Goal: Check status: Check status

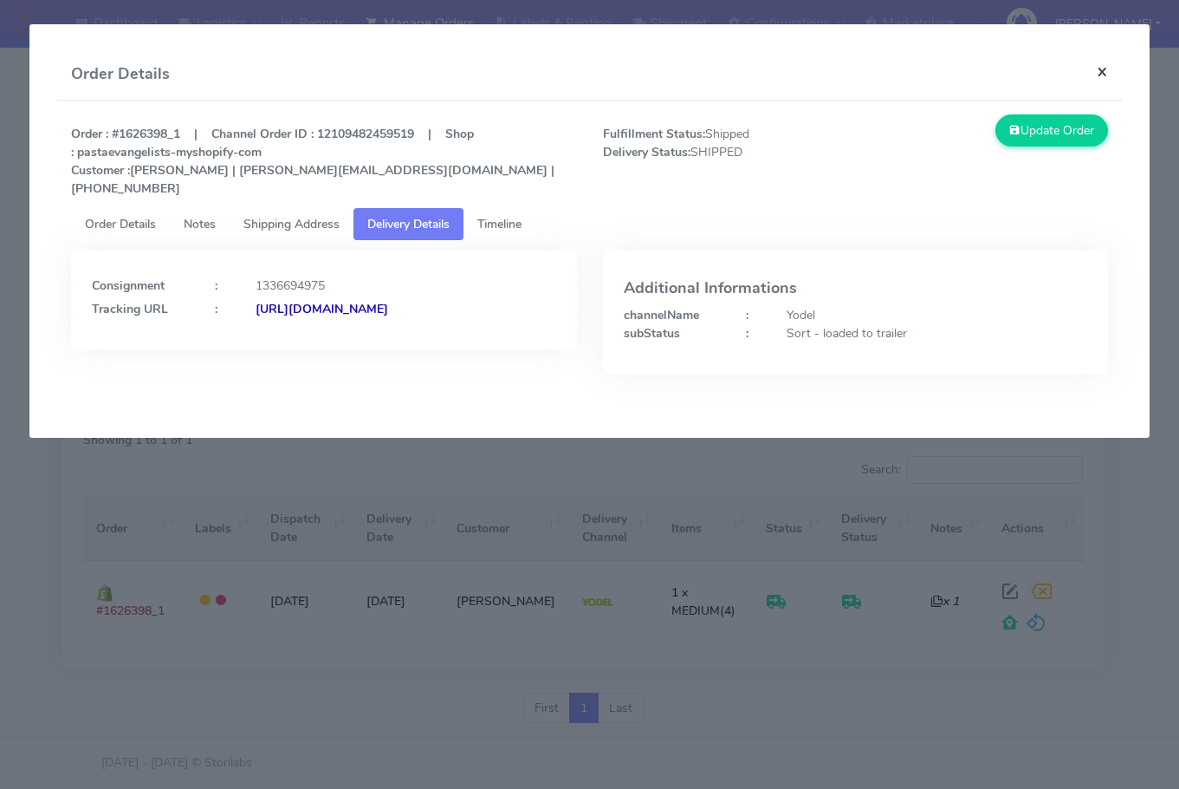
click at [1107, 70] on button "×" at bounding box center [1102, 72] width 39 height 46
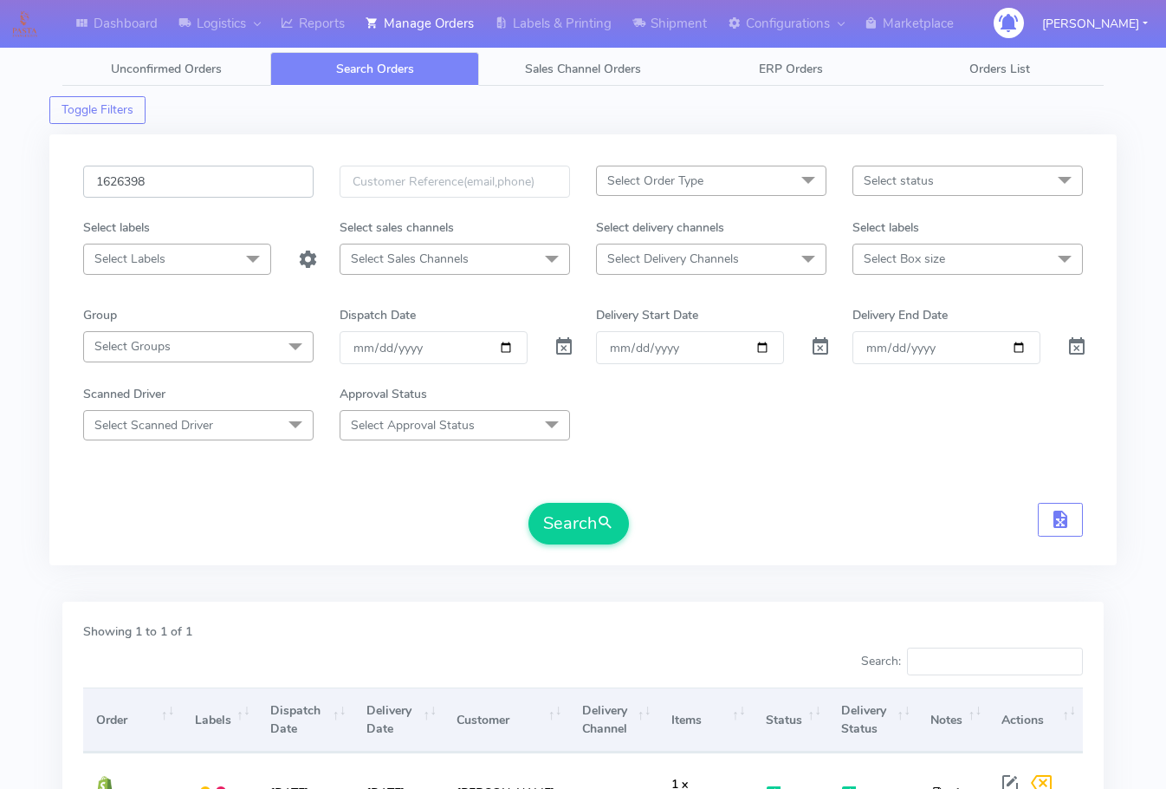
drag, startPoint x: 206, startPoint y: 188, endPoint x: 541, endPoint y: 462, distance: 432.3
click at [211, 188] on input "1626398" at bounding box center [198, 182] width 231 height 32
paste input "4150"
type input "1624150"
click at [614, 523] on span "submit" at bounding box center [605, 522] width 17 height 23
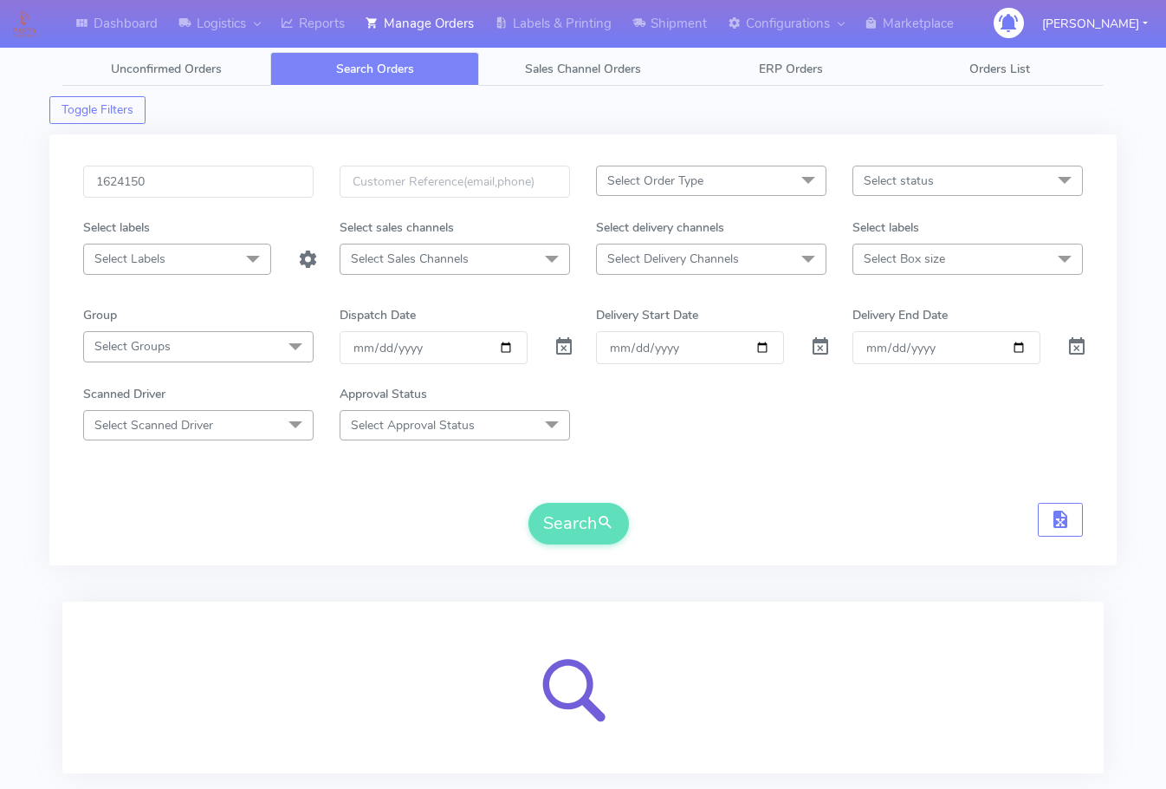
drag, startPoint x: 65, startPoint y: 551, endPoint x: 303, endPoint y: 526, distance: 239.6
click at [65, 551] on div "1624150 Select Order Type Select All MEALS ATAVI One Off Pasta Club Gift Kit Ev…" at bounding box center [583, 349] width 1068 height 431
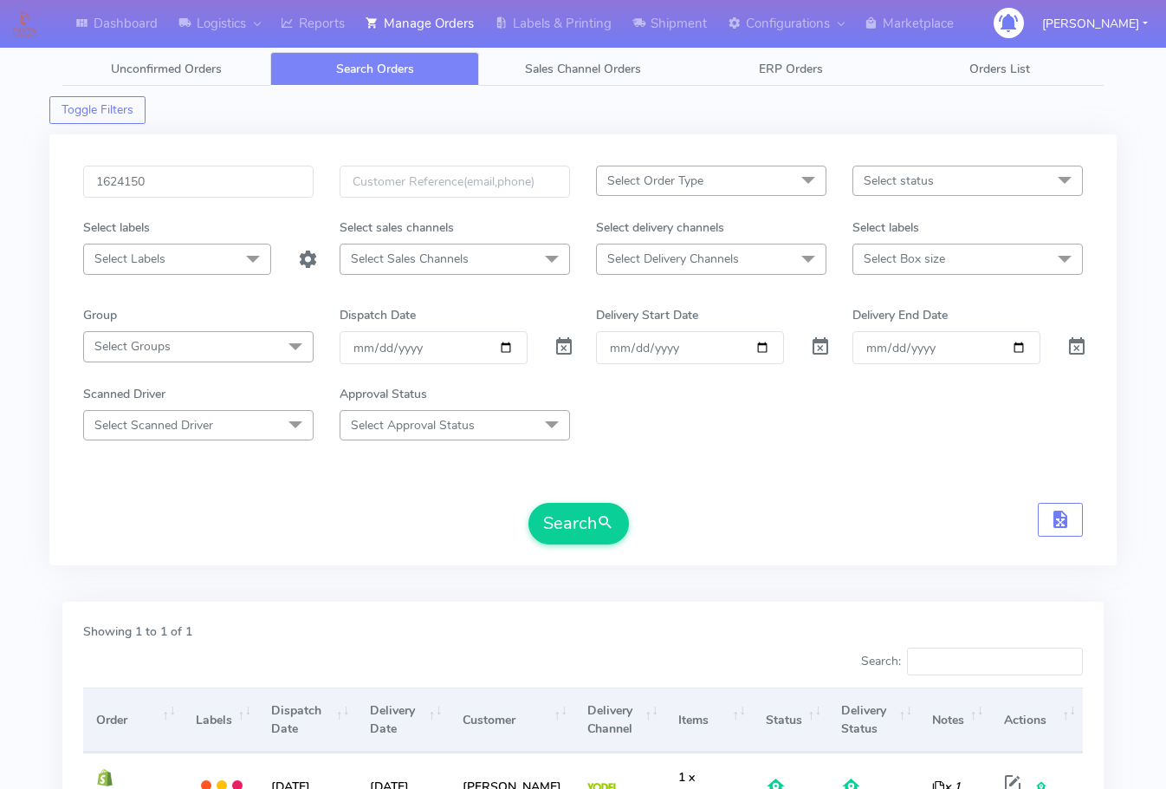
scroll to position [179, 0]
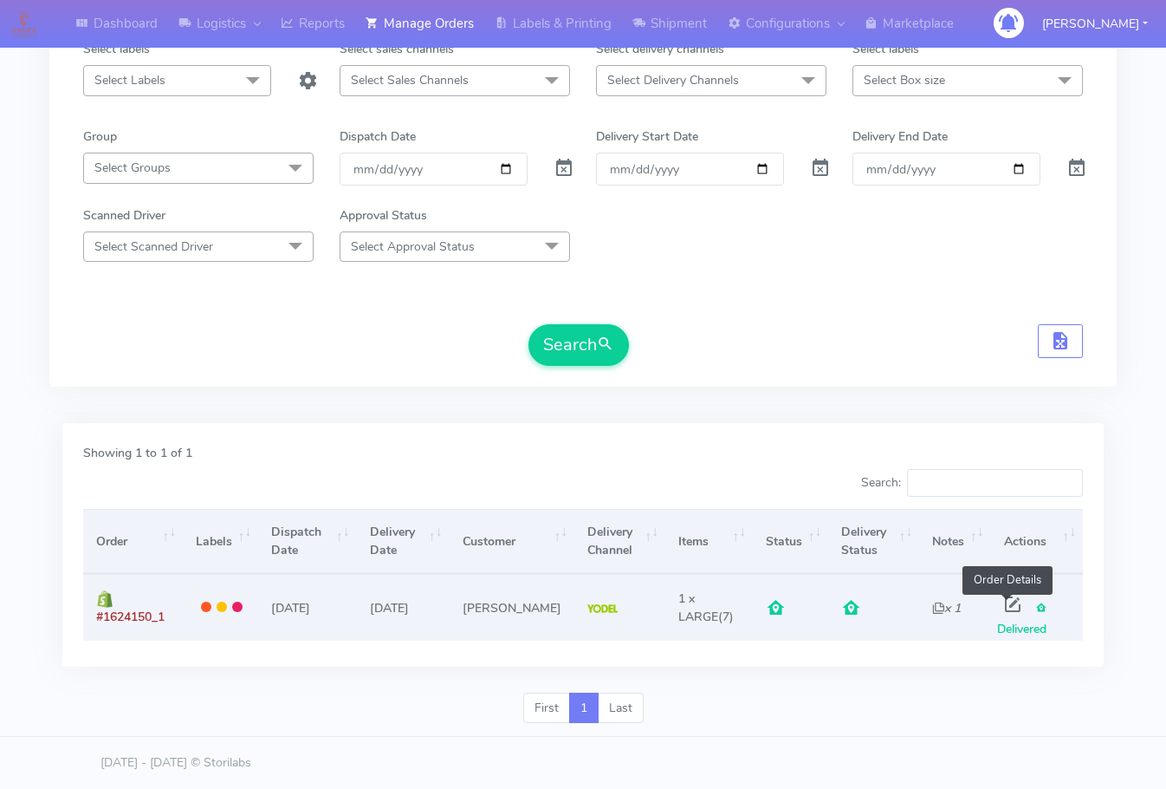
click at [1002, 602] on span at bounding box center [1012, 608] width 31 height 16
select select "5"
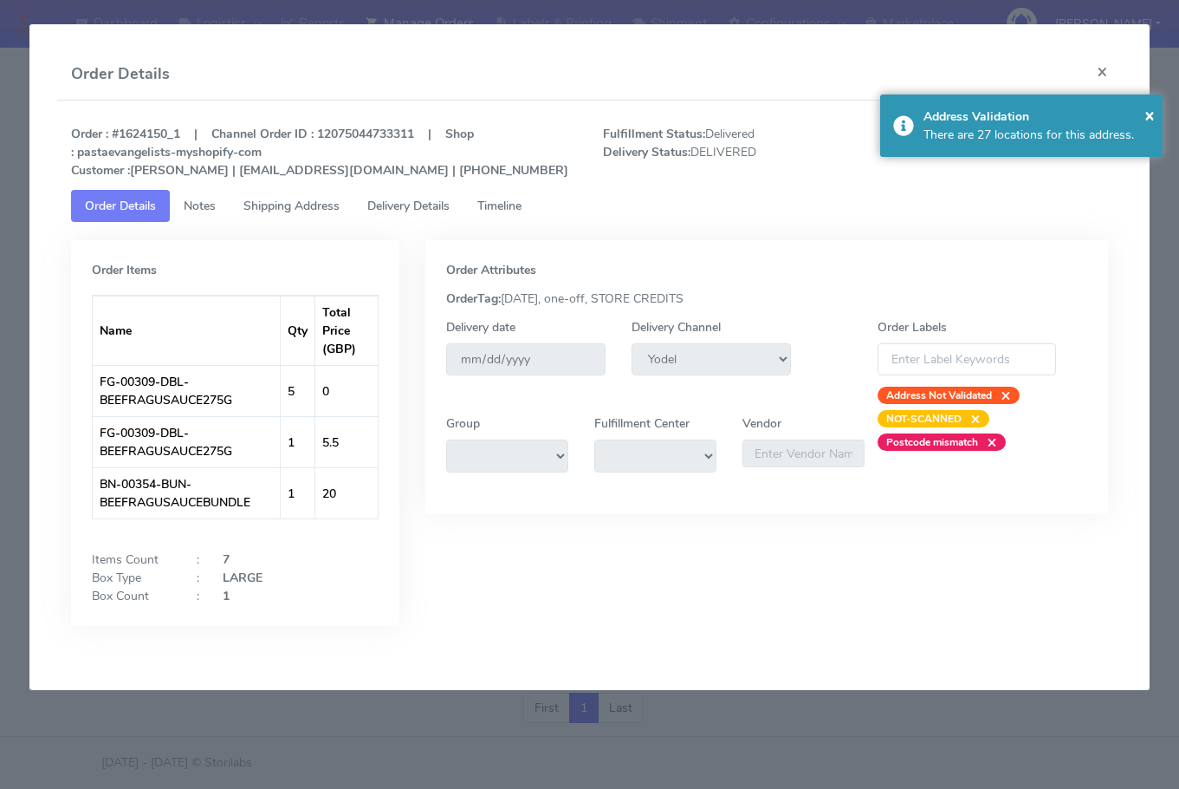
click at [285, 202] on span "Shipping Address" at bounding box center [292, 206] width 96 height 16
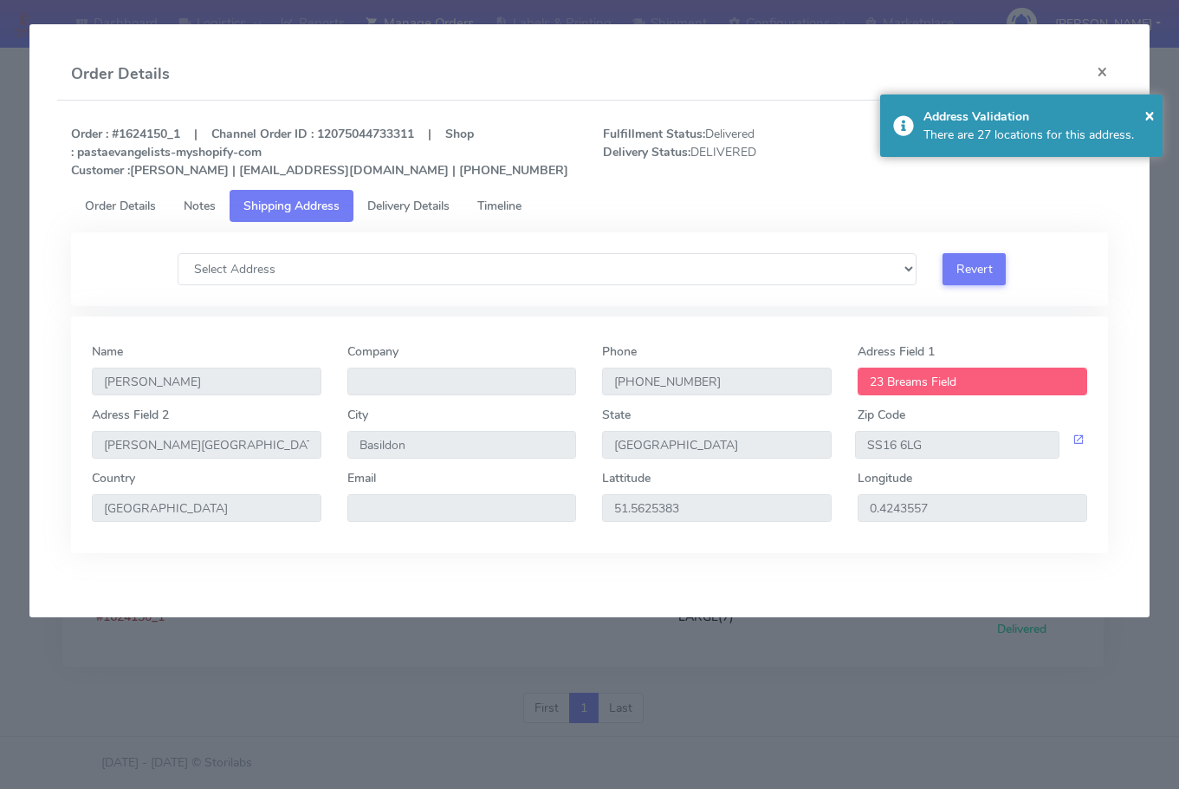
click at [381, 197] on link "Delivery Details" at bounding box center [409, 206] width 110 height 32
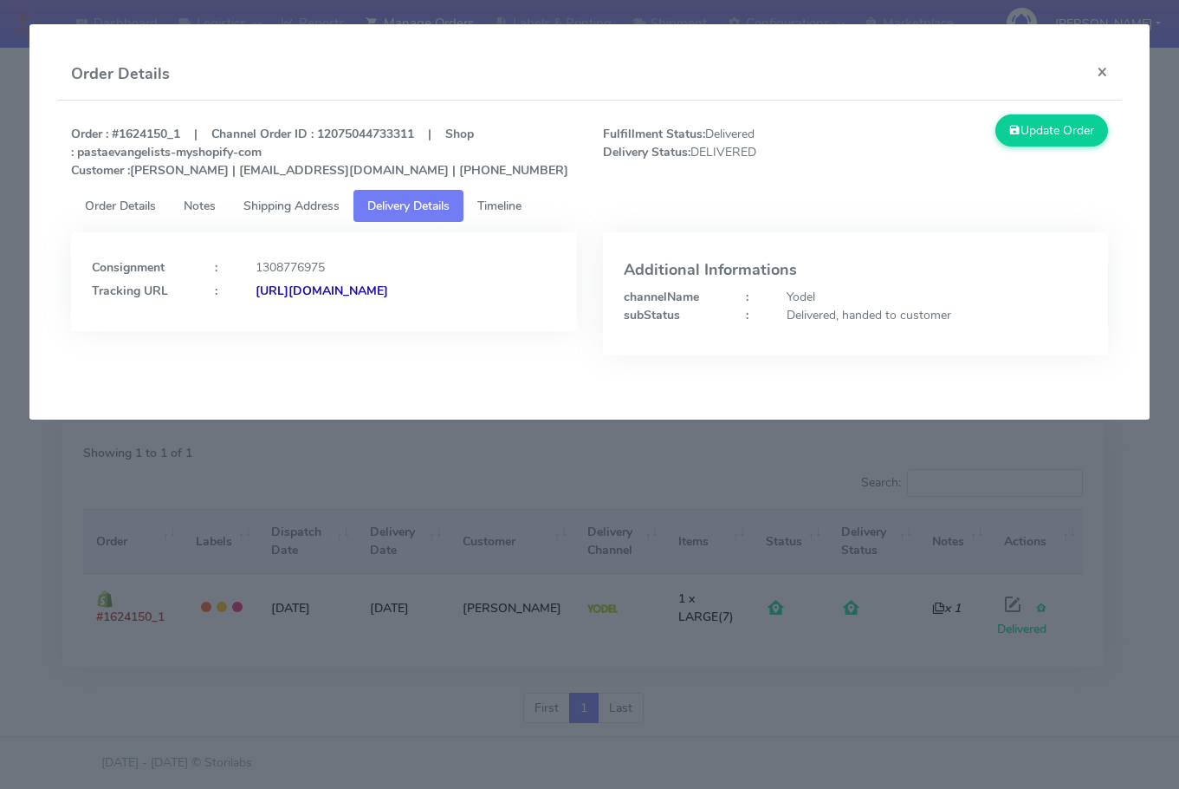
drag, startPoint x: 503, startPoint y: 310, endPoint x: 282, endPoint y: 340, distance: 222.1
click at [282, 331] on div "Consignment : 1308776975 Tracking URL : [URL][DOMAIN_NAME]" at bounding box center [323, 281] width 505 height 99
click at [529, 322] on div "Consignment : 1308776975 Tracking URL : [URL][DOMAIN_NAME]" at bounding box center [323, 281] width 505 height 99
click at [520, 269] on div "1308776975" at bounding box center [406, 267] width 327 height 18
drag, startPoint x: 514, startPoint y: 302, endPoint x: 279, endPoint y: 347, distance: 239.1
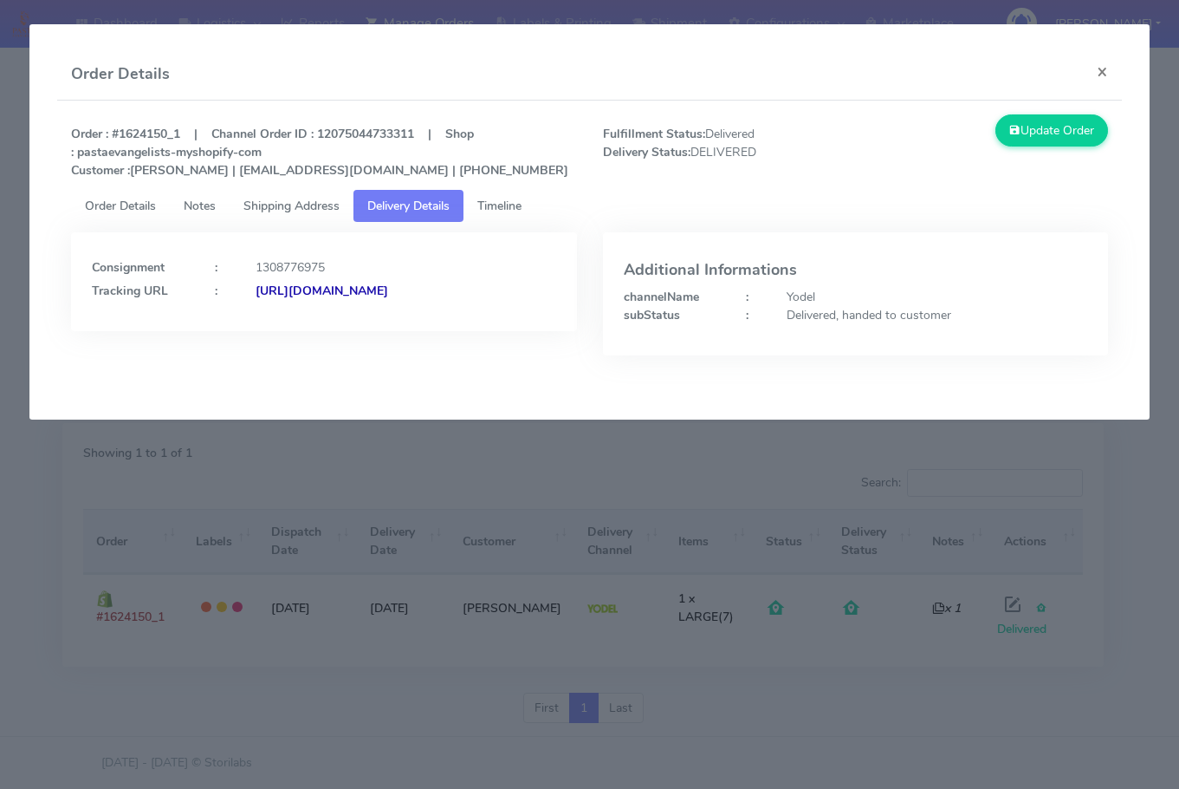
click at [279, 331] on div "Consignment : 1308776975 Tracking URL : [URL][DOMAIN_NAME]" at bounding box center [323, 281] width 505 height 99
copy strong "JJD0002249960899450"
click at [1103, 75] on button "×" at bounding box center [1102, 72] width 39 height 46
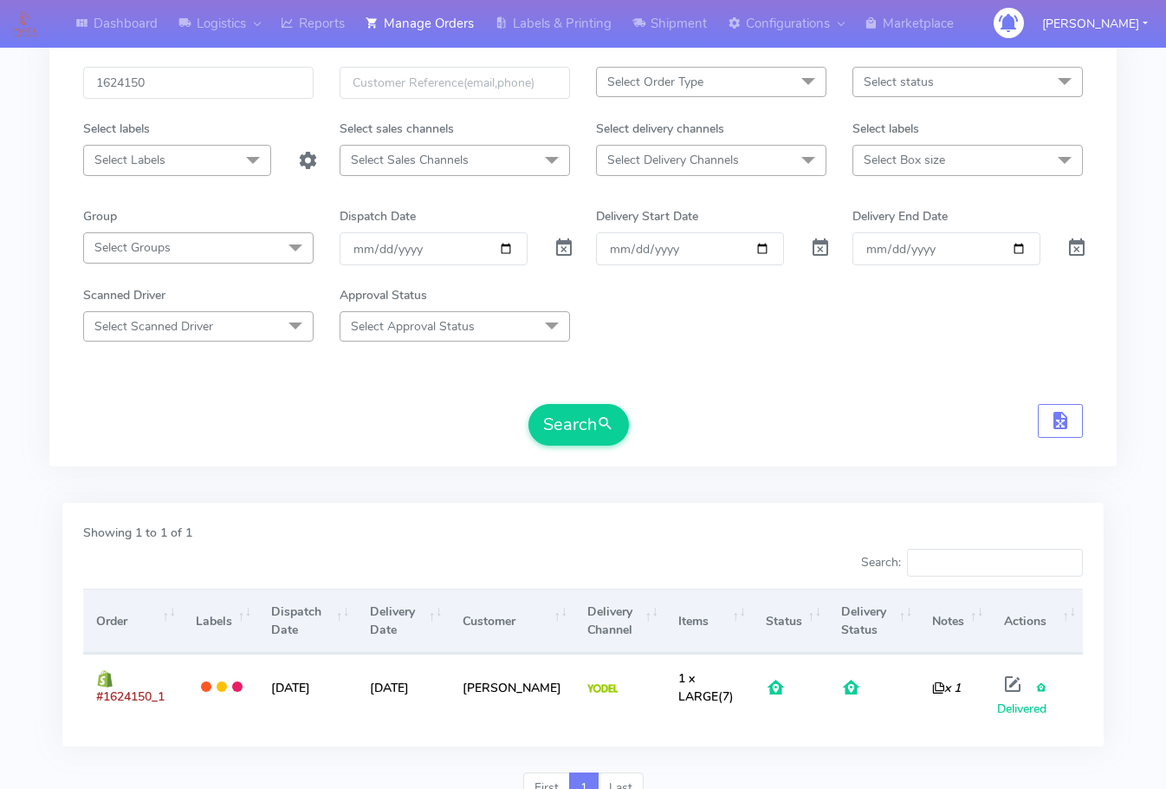
scroll to position [0, 0]
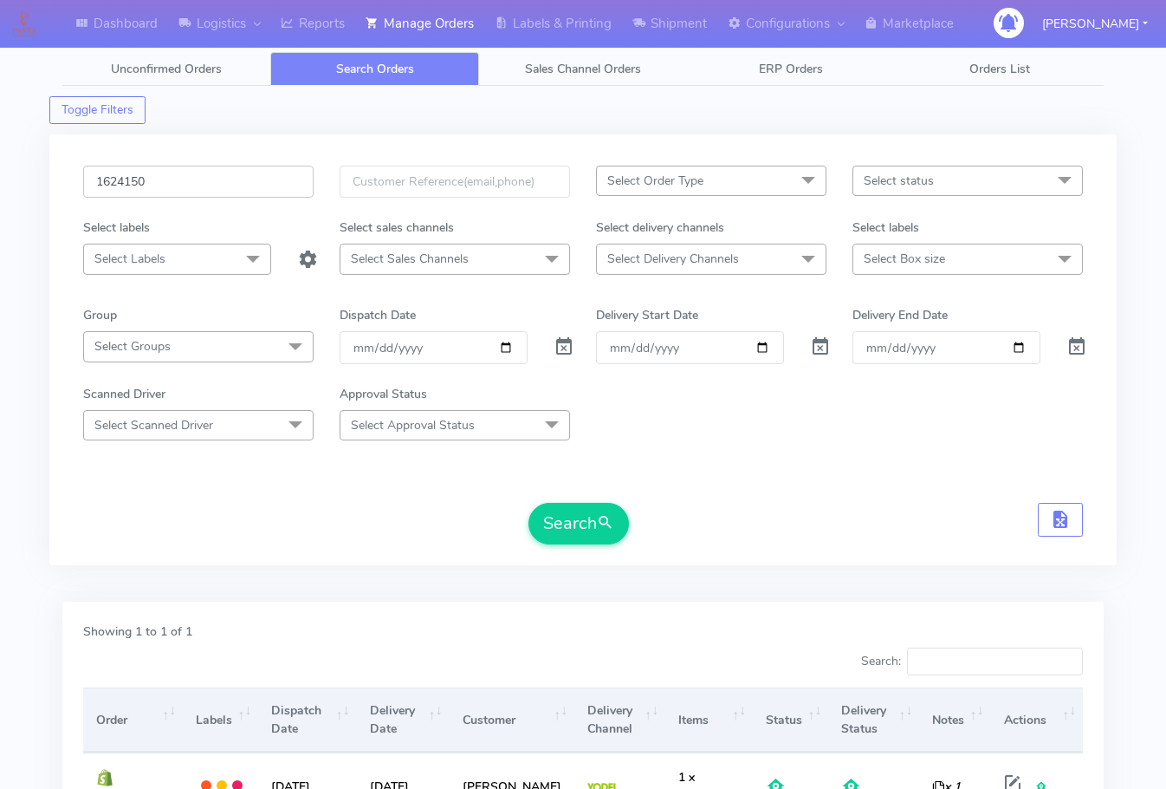
click at [194, 172] on input "1624150" at bounding box center [198, 182] width 231 height 32
paste input "2401"
click at [567, 515] on button "Search" at bounding box center [579, 524] width 101 height 42
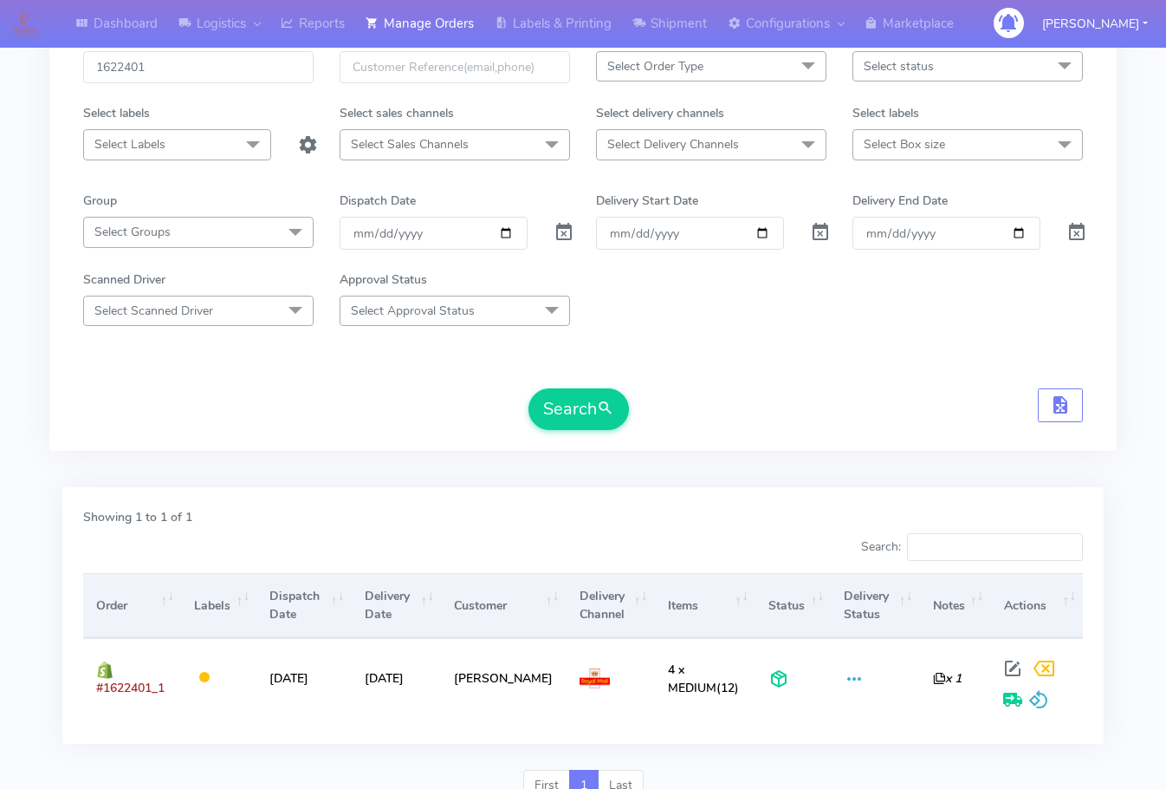
scroll to position [18, 0]
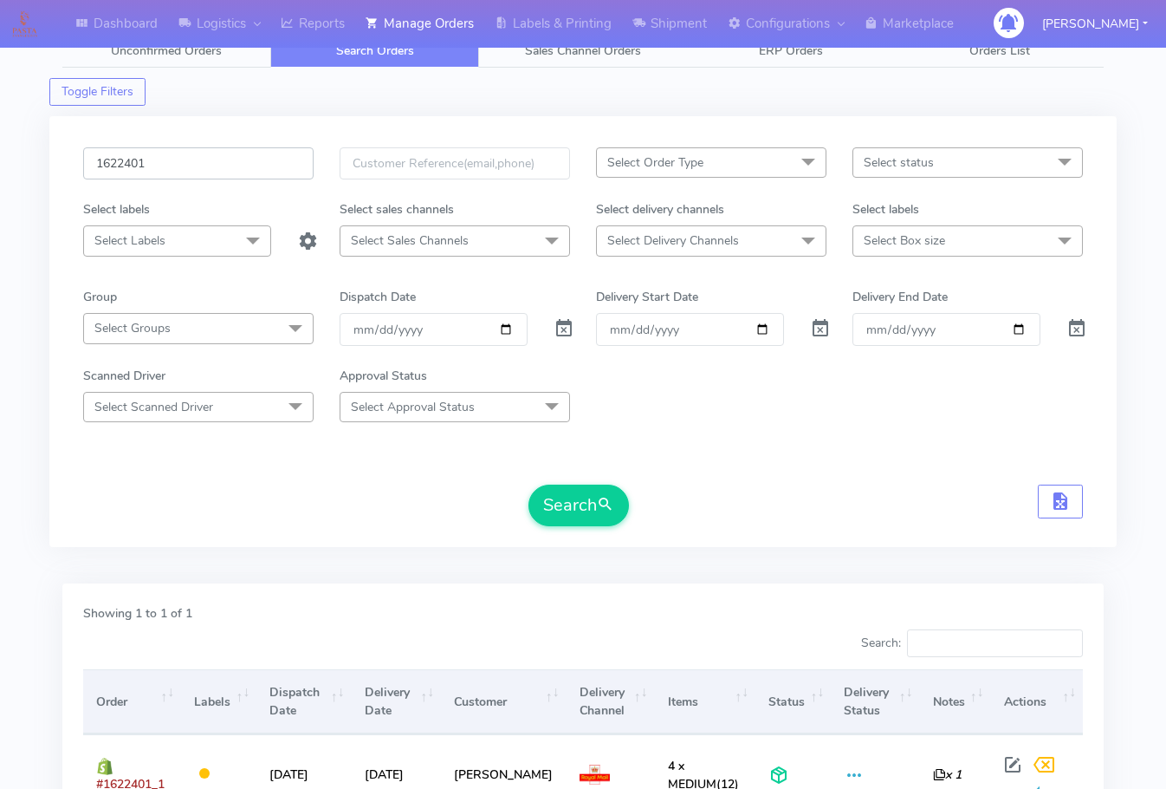
click at [178, 168] on input "1622401" at bounding box center [198, 163] width 231 height 32
paste input "17937"
type input "1617937"
click at [571, 502] on button "Search" at bounding box center [579, 505] width 101 height 42
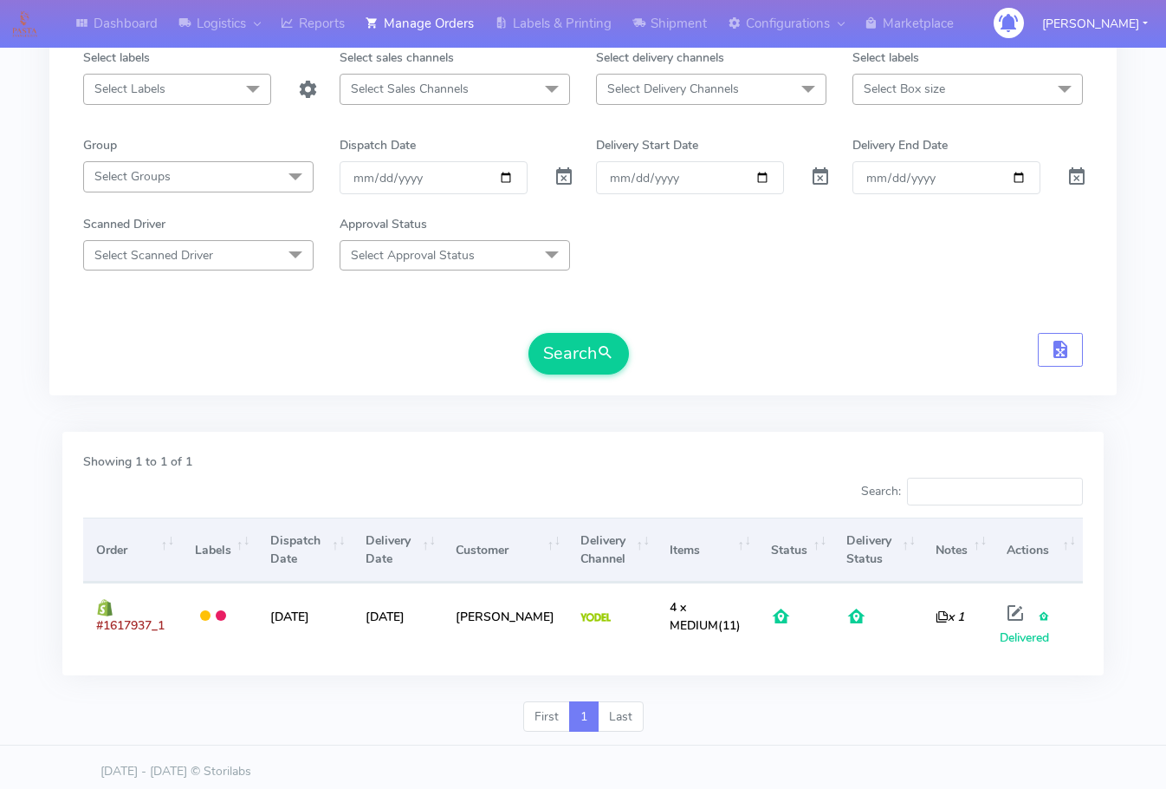
scroll to position [179, 0]
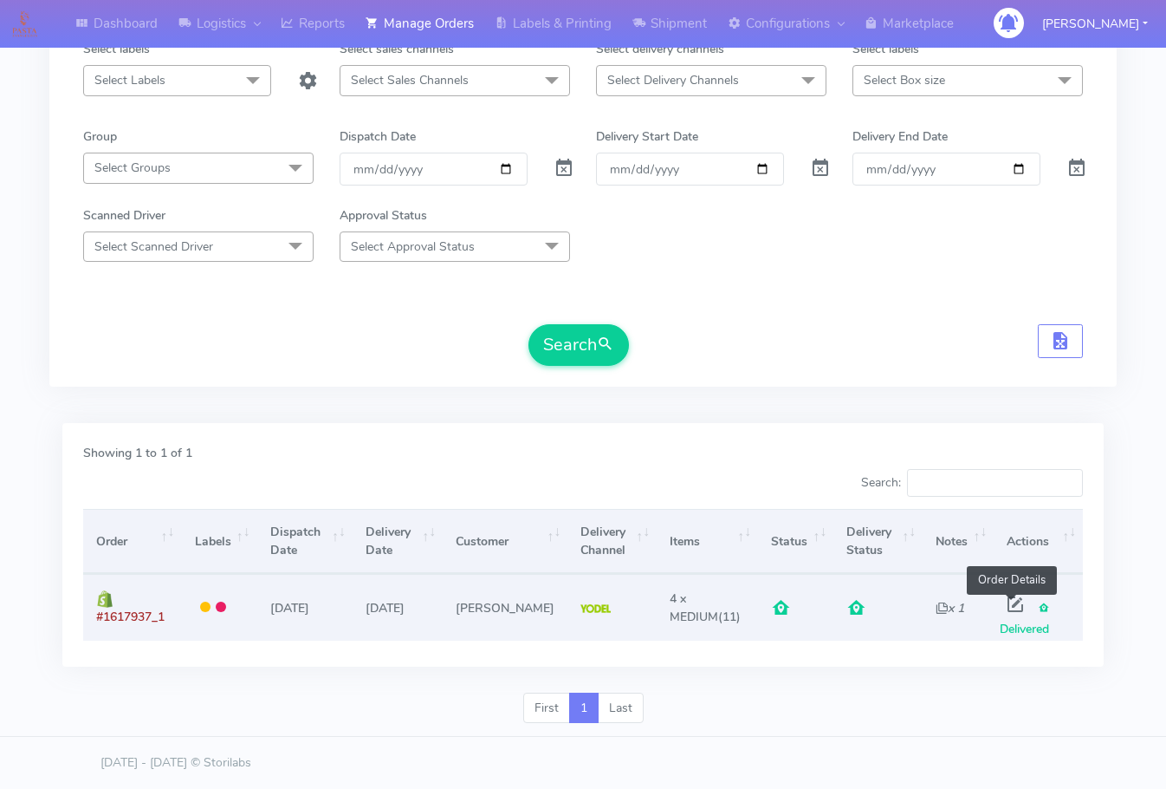
click at [1010, 608] on span at bounding box center [1015, 608] width 31 height 16
select select "5"
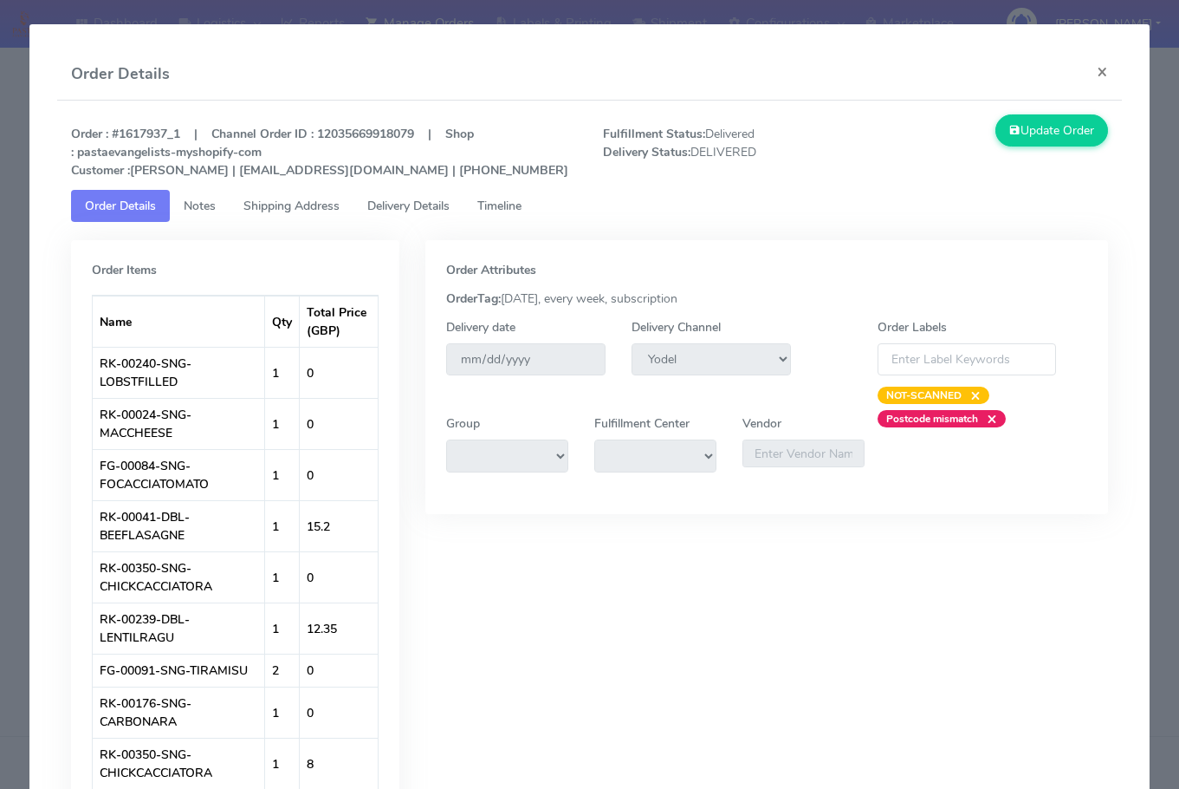
click at [289, 217] on link "Shipping Address" at bounding box center [292, 206] width 124 height 32
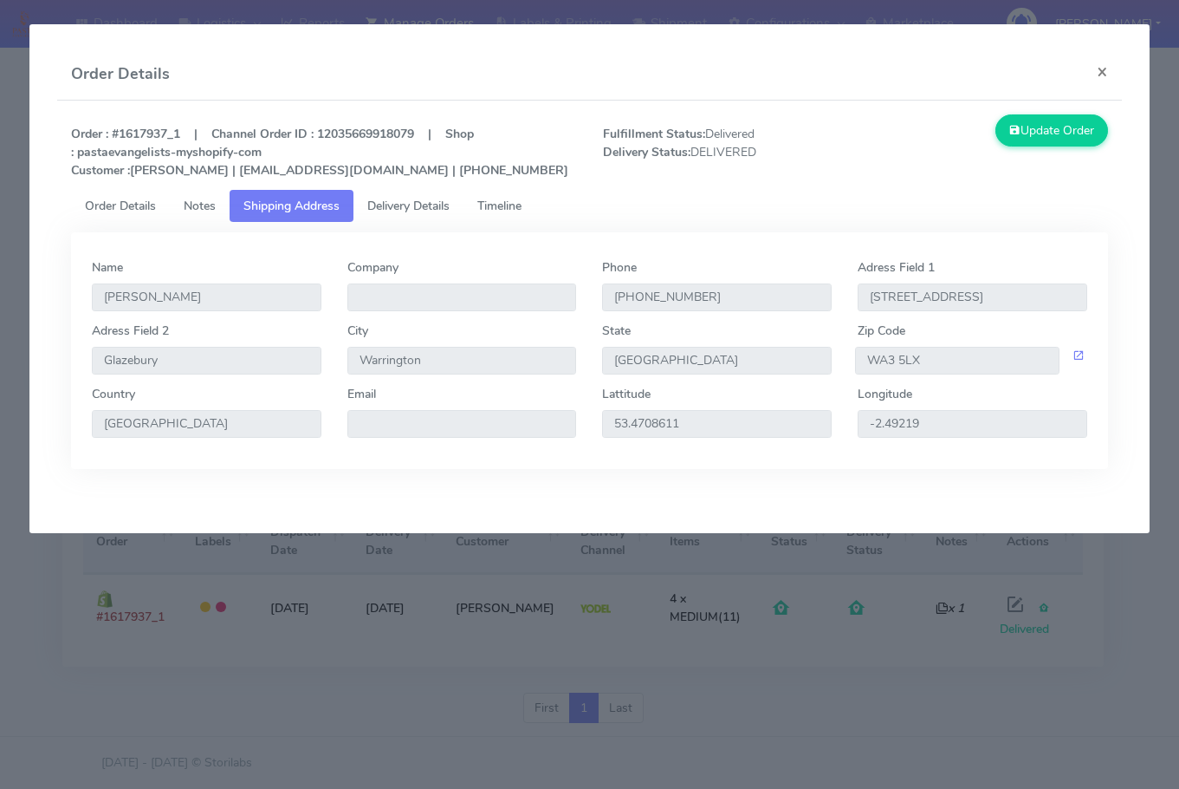
click at [403, 208] on span "Delivery Details" at bounding box center [408, 206] width 82 height 16
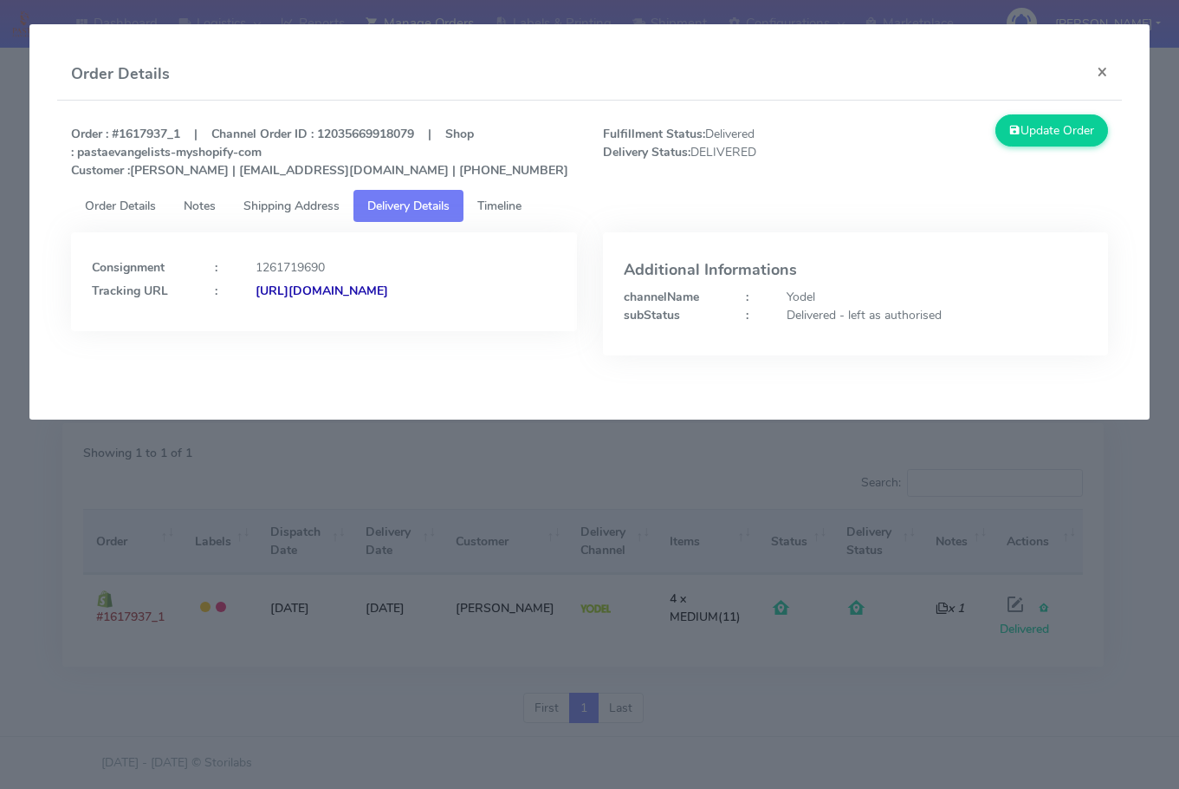
drag, startPoint x: 476, startPoint y: 307, endPoint x: 279, endPoint y: 320, distance: 197.1
click at [279, 320] on div "Consignment : 1261719690 Tracking URL : [URL][DOMAIN_NAME]" at bounding box center [323, 281] width 505 height 99
copy strong "JJD0002249960881440"
click at [1094, 68] on button "×" at bounding box center [1102, 72] width 39 height 46
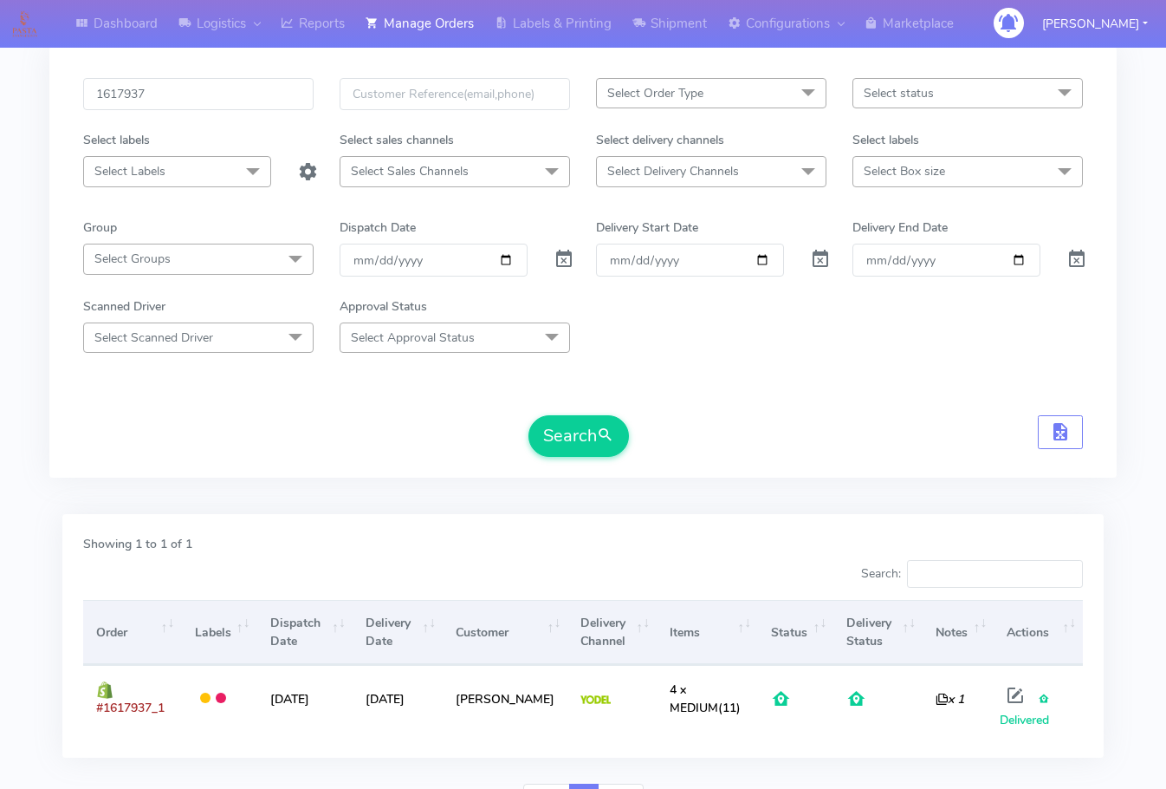
scroll to position [5, 0]
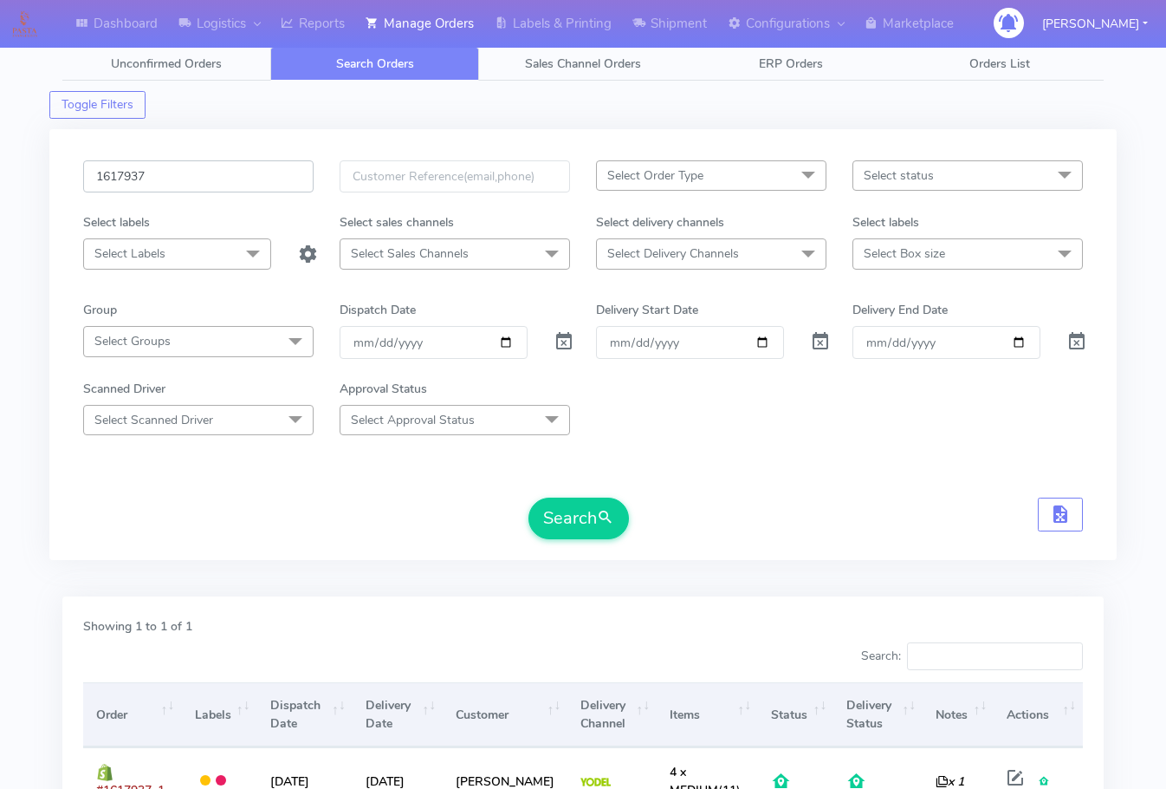
drag, startPoint x: 193, startPoint y: 182, endPoint x: 274, endPoint y: 269, distance: 118.3
click at [194, 181] on input "1617937" at bounding box center [198, 176] width 231 height 32
paste input "22219"
click at [562, 524] on button "Search" at bounding box center [579, 518] width 101 height 42
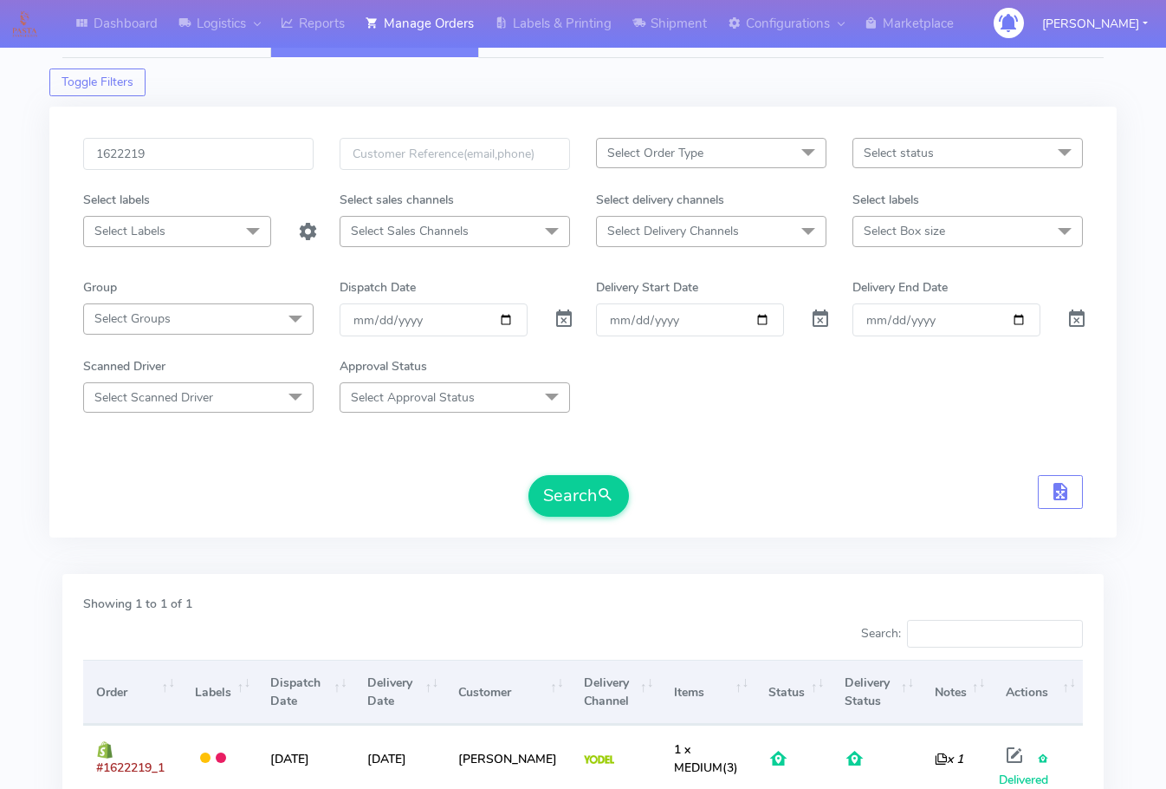
scroll to position [0, 0]
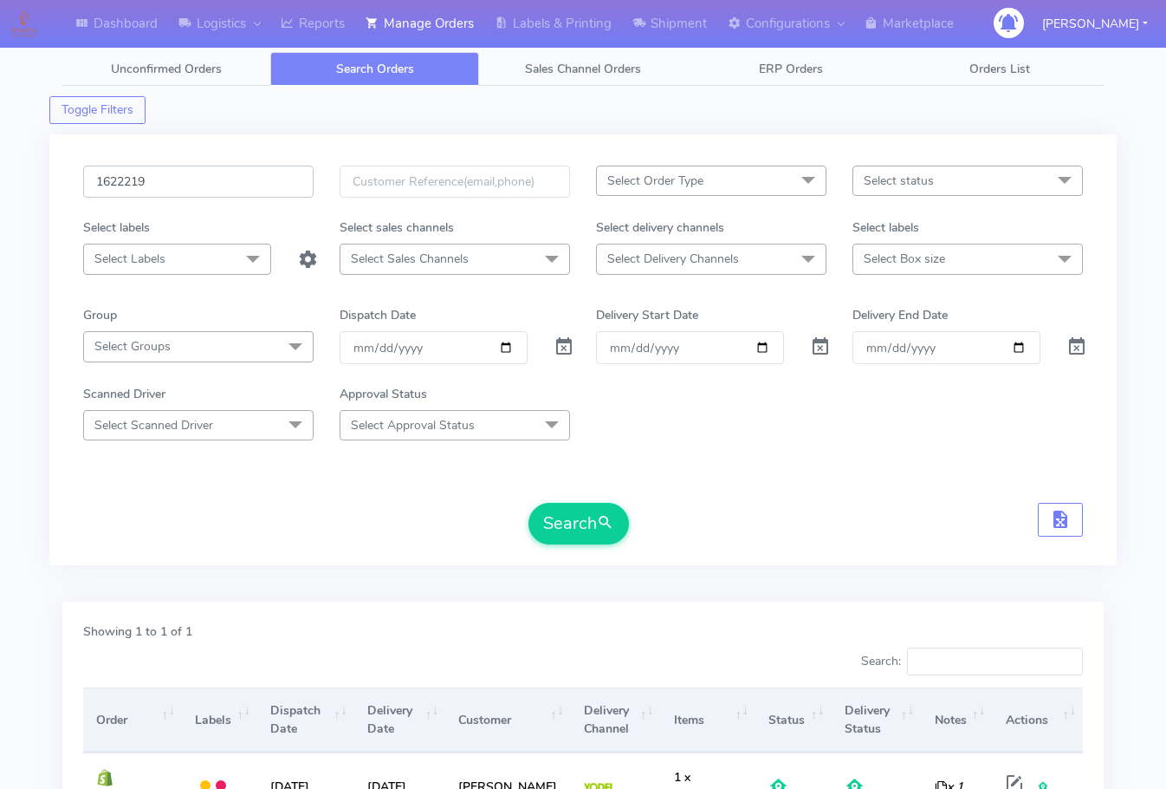
click at [219, 184] on input "1622219" at bounding box center [198, 182] width 231 height 32
paste input "4416"
type input "1624416"
click at [590, 519] on button "Search" at bounding box center [579, 524] width 101 height 42
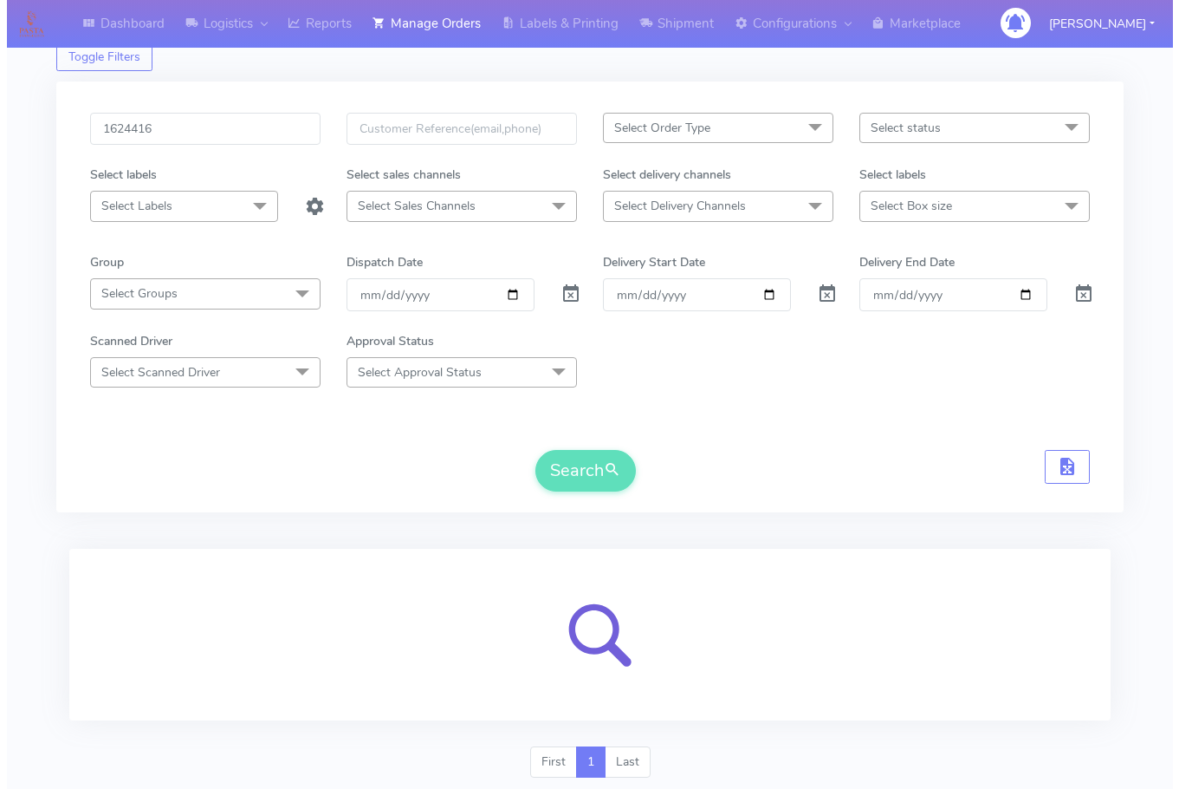
scroll to position [107, 0]
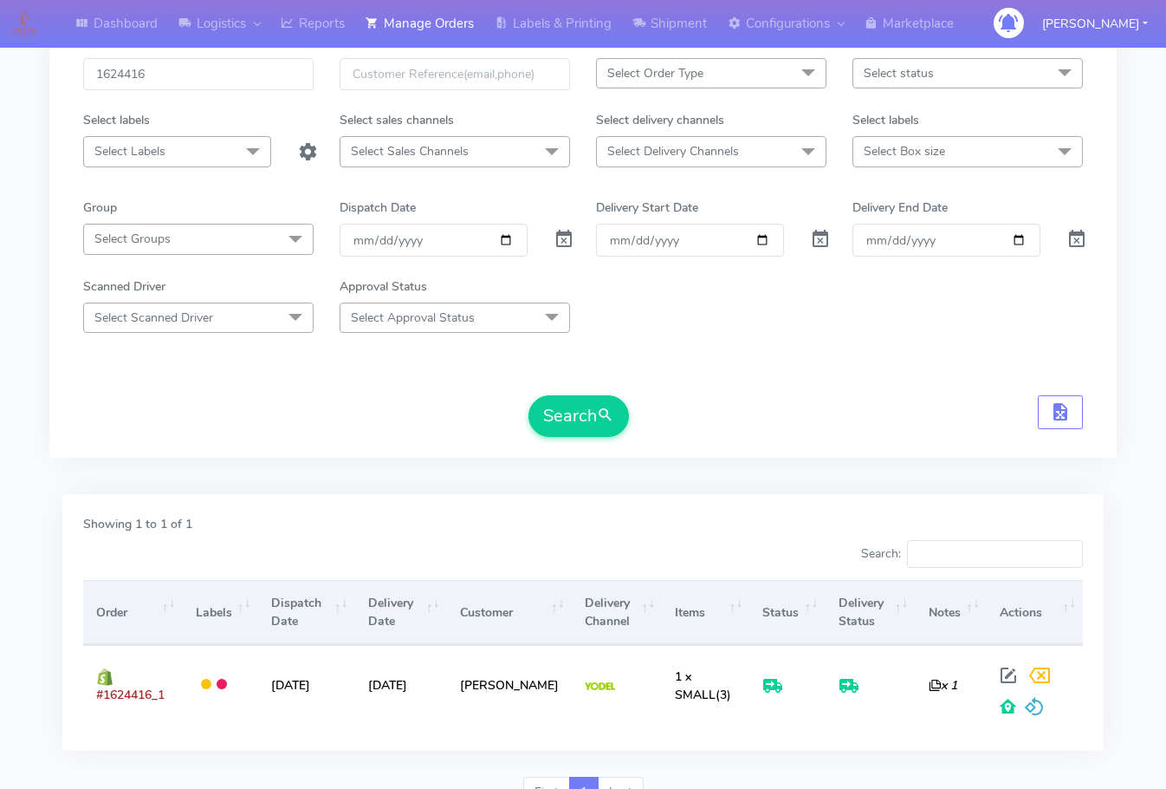
click at [11, 580] on div "Dashboard Logistics London Logistics Reports Manage Orders Labels & Printing Sh…" at bounding box center [583, 372] width 1166 height 897
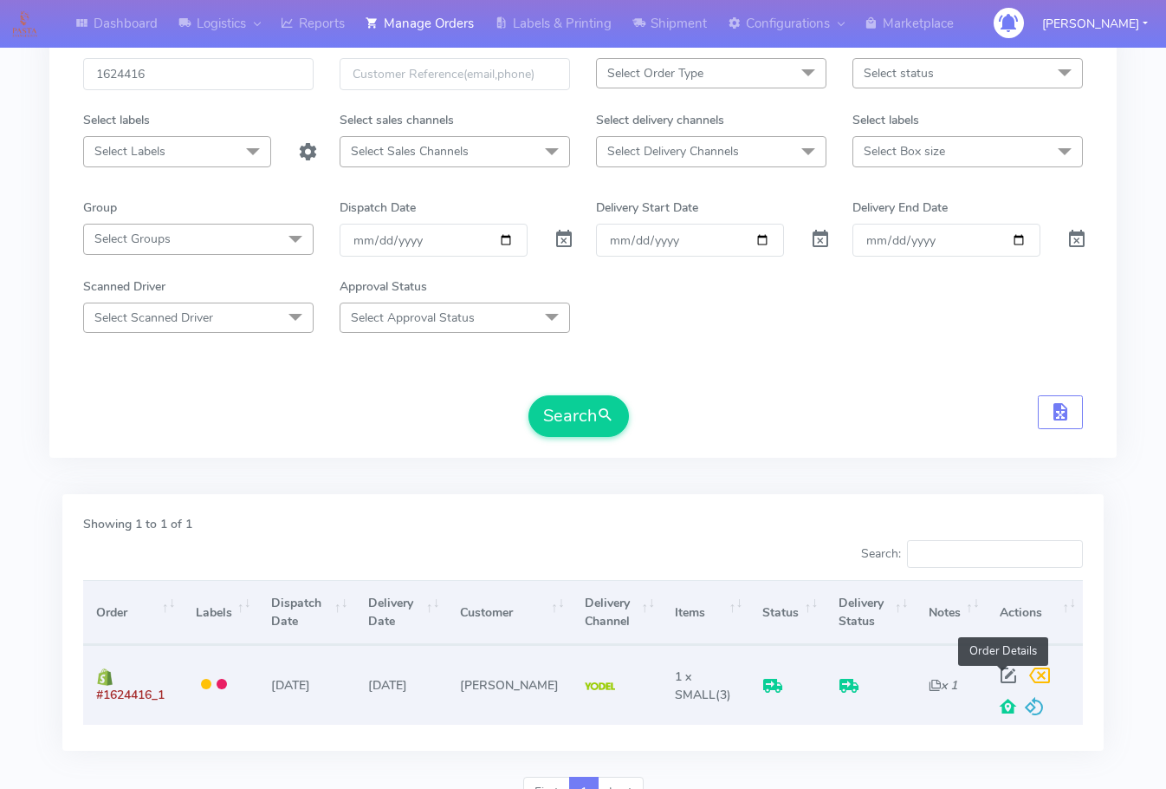
click at [1009, 673] on span at bounding box center [1008, 679] width 31 height 16
select select "5"
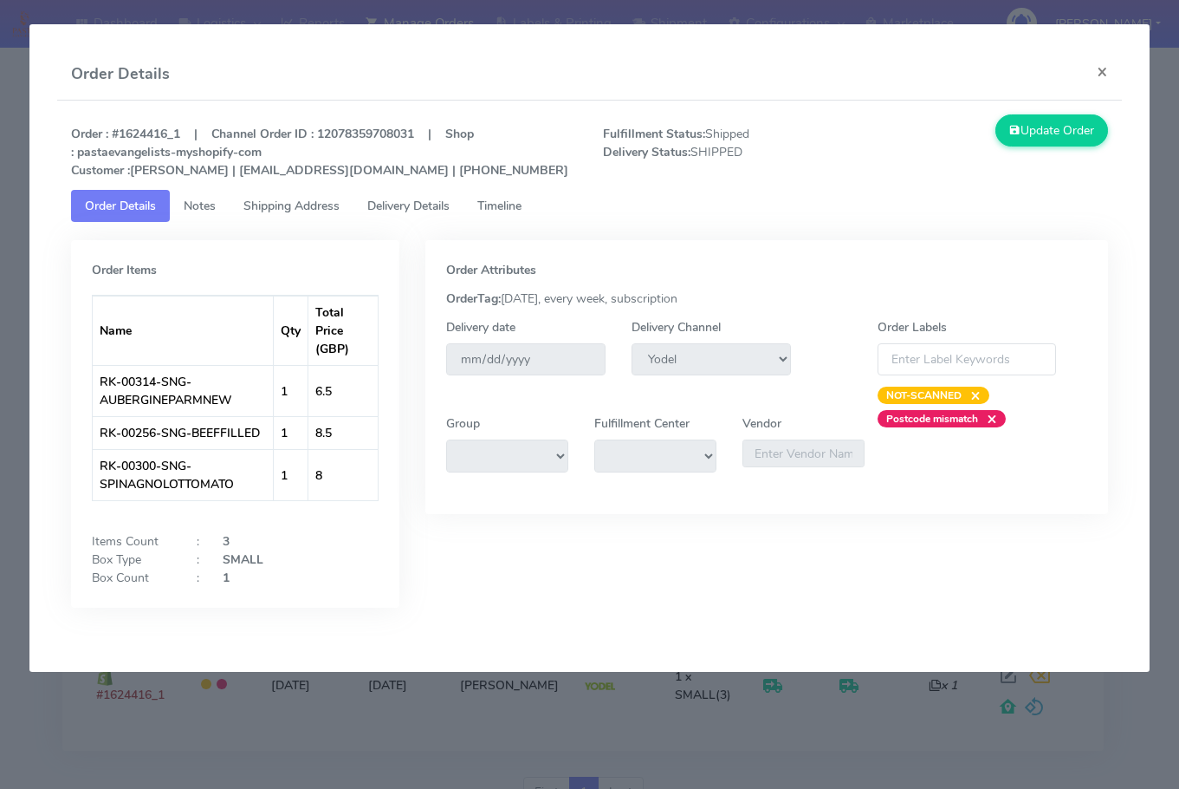
drag, startPoint x: 268, startPoint y: 211, endPoint x: 357, endPoint y: 214, distance: 89.3
click at [269, 211] on span "Shipping Address" at bounding box center [292, 206] width 96 height 16
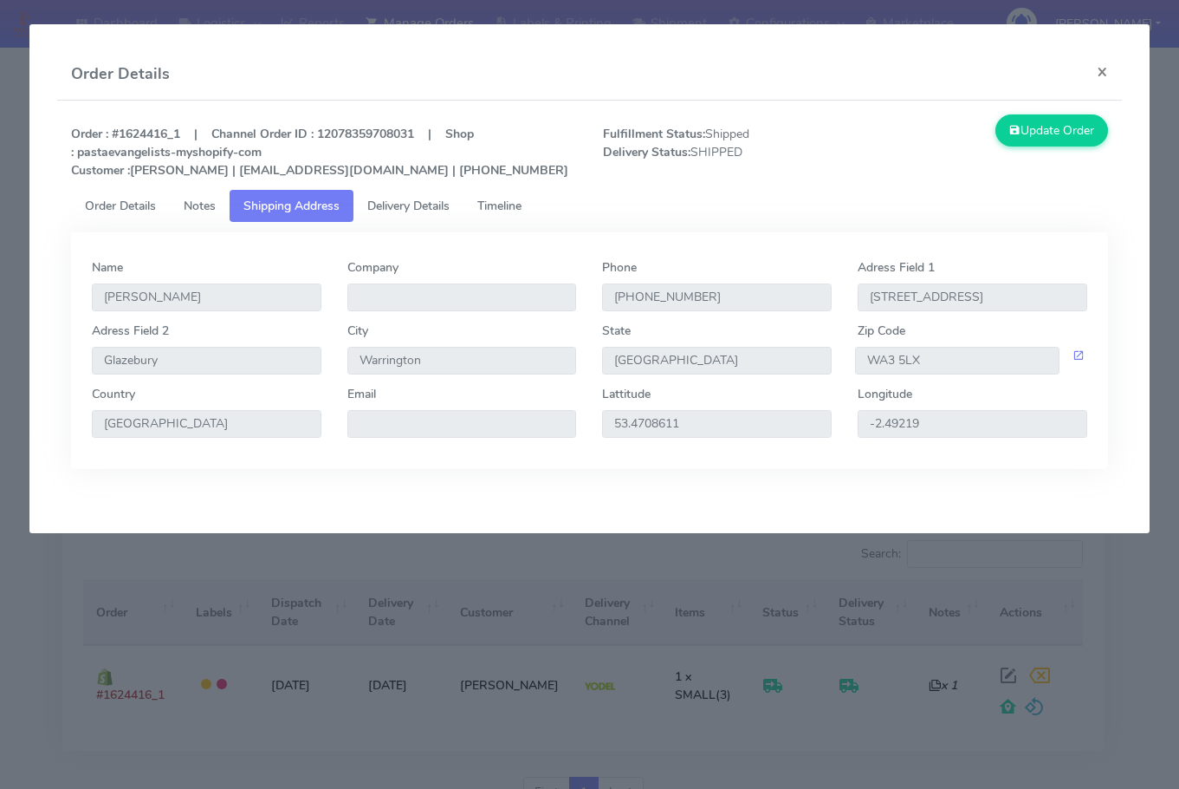
click at [398, 210] on span "Delivery Details" at bounding box center [408, 206] width 82 height 16
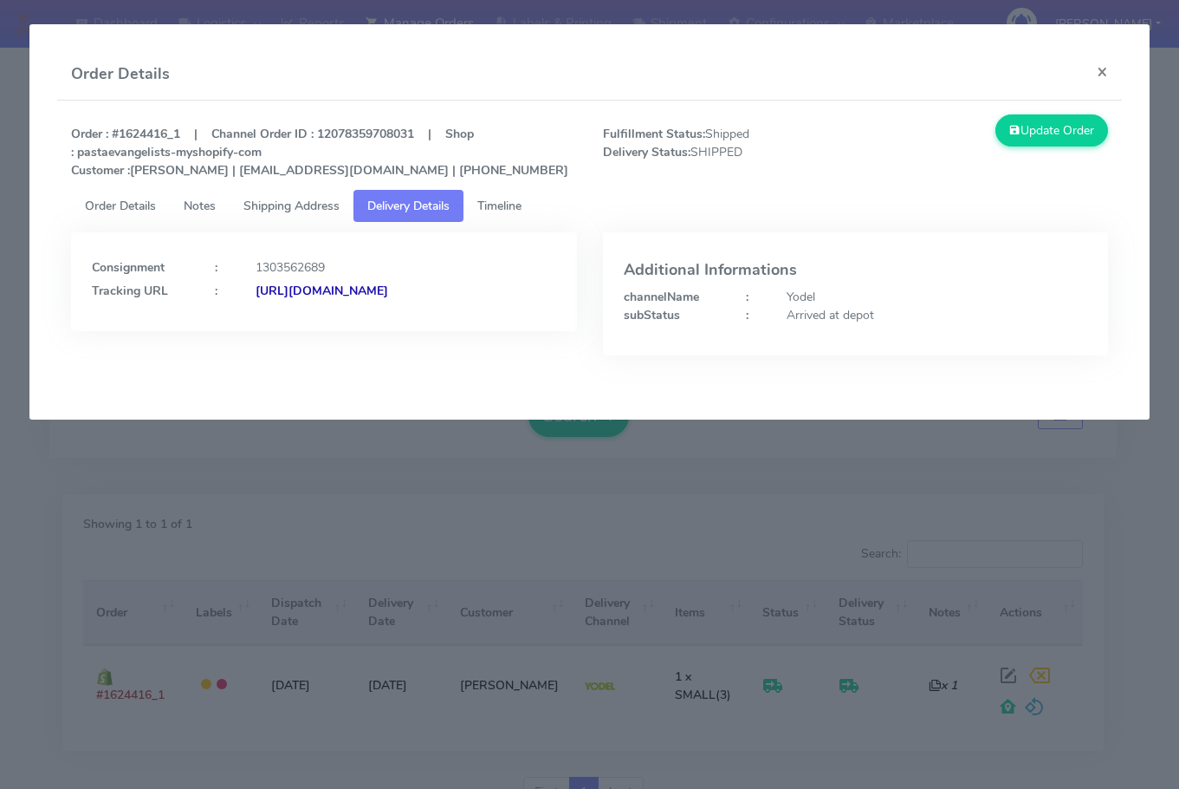
drag, startPoint x: 504, startPoint y: 321, endPoint x: 281, endPoint y: 362, distance: 227.4
click at [281, 362] on div "Consignment : 1303562689 Tracking URL : [URL][DOMAIN_NAME]" at bounding box center [323, 306] width 531 height 149
copy strong "JJD0002249960899355"
